Goal: Task Accomplishment & Management: Use online tool/utility

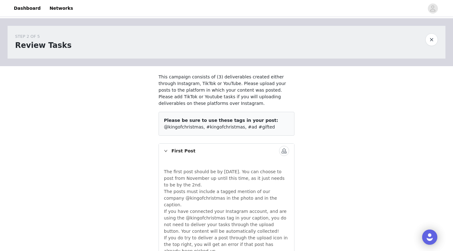
click at [434, 44] on button "button" at bounding box center [431, 39] width 13 height 13
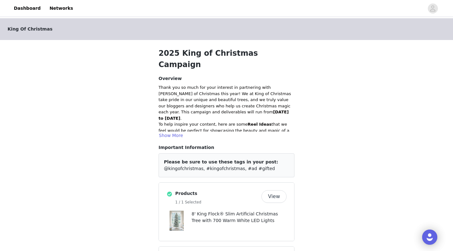
click at [277, 190] on button "View" at bounding box center [273, 196] width 25 height 13
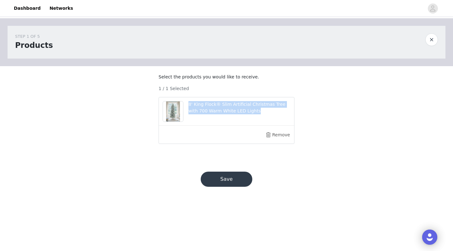
drag, startPoint x: 250, startPoint y: 117, endPoint x: 189, endPoint y: 112, distance: 61.9
click at [189, 112] on p "8' King Flock® Slim Artificial Christmas Tree with 700 Warm White LED Lights" at bounding box center [239, 107] width 102 height 13
copy p "8' King Flock® Slim Artificial Christmas Tree with 700 Warm White LED Lights"
click at [32, 9] on link "Dashboard" at bounding box center [27, 8] width 34 height 14
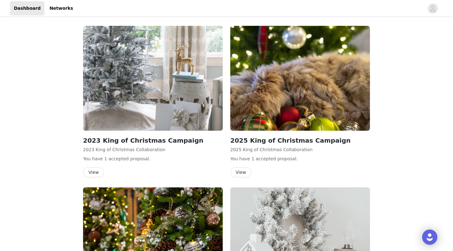
click at [95, 176] on button "View" at bounding box center [93, 172] width 21 height 10
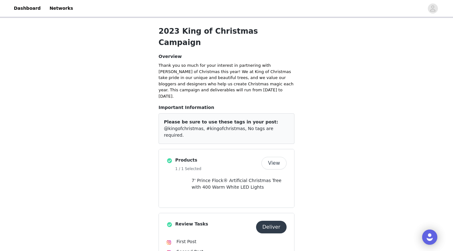
scroll to position [26, 0]
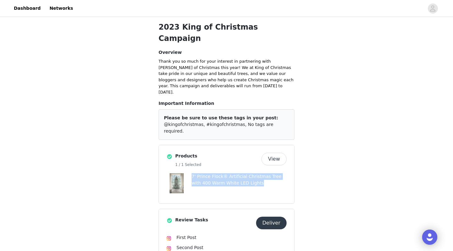
drag, startPoint x: 192, startPoint y: 152, endPoint x: 244, endPoint y: 162, distance: 53.9
click at [244, 173] on div "7' Prince Flock® Artificial Christmas Tree with 400 Warm White LED Lights" at bounding box center [226, 183] width 120 height 20
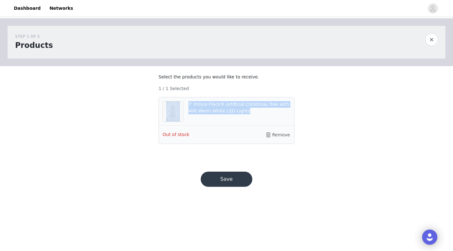
drag, startPoint x: 239, startPoint y: 117, endPoint x: 188, endPoint y: 112, distance: 50.9
click at [188, 112] on div "7' Prince Flock® Artificial Christmas Tree with 400 Warm White LED Lights" at bounding box center [226, 111] width 135 height 28
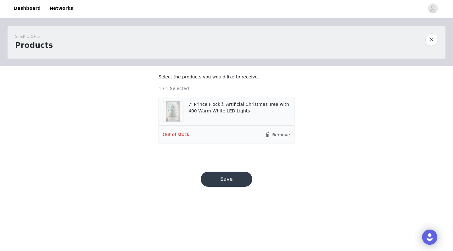
click at [237, 140] on div "Out of stock" at bounding box center [214, 135] width 103 height 10
drag, startPoint x: 237, startPoint y: 116, endPoint x: 189, endPoint y: 110, distance: 48.6
click at [189, 110] on p "7' Prince Flock® Artificial Christmas Tree with 400 Warm White LED Lights" at bounding box center [239, 107] width 102 height 13
copy p "7' Prince Flock® Artificial Christmas Tree with 400 Warm White LED Lights"
